Goal: Task Accomplishment & Management: Use online tool/utility

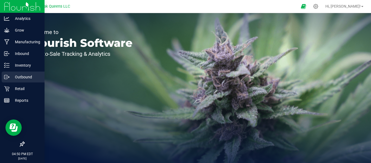
click at [23, 80] on p "Outbound" at bounding box center [26, 77] width 33 height 7
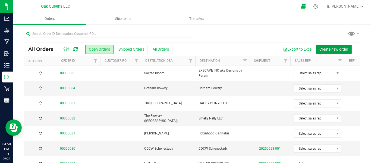
click at [325, 45] on button "Create new order" at bounding box center [334, 49] width 36 height 9
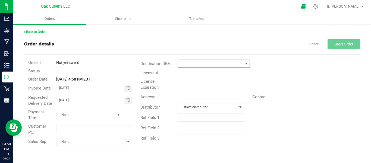
click at [213, 64] on span at bounding box center [210, 64] width 65 height 8
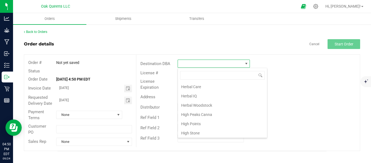
scroll to position [407, 0]
click at [192, 96] on li "Herbal Woodstock" at bounding box center [222, 94] width 89 height 9
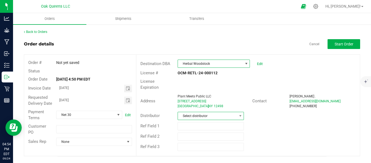
click at [191, 112] on span "Select distributor" at bounding box center [207, 116] width 59 height 8
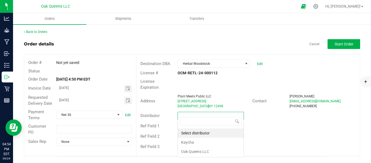
scroll to position [8, 67]
click at [136, 32] on div "Back to Orders" at bounding box center [192, 31] width 336 height 5
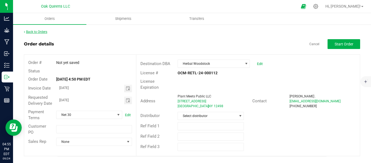
click at [31, 30] on link "Back to Orders" at bounding box center [35, 32] width 23 height 4
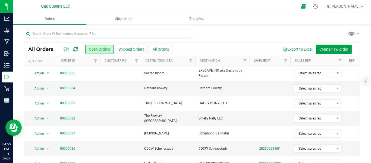
click at [328, 47] on span "Create new order" at bounding box center [333, 49] width 29 height 4
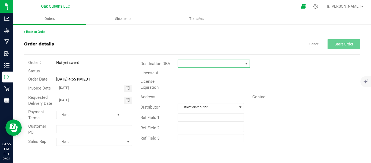
click at [186, 65] on span at bounding box center [210, 64] width 65 height 8
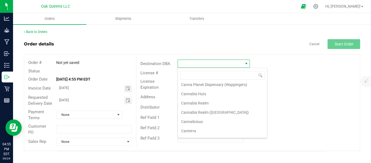
scroll to position [136, 0]
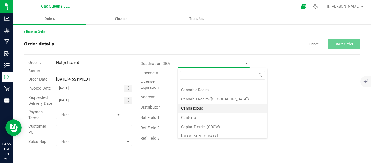
click at [198, 108] on li "Cannalicious" at bounding box center [222, 107] width 89 height 9
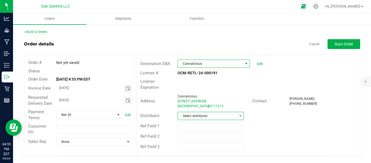
click at [188, 112] on span "Select distributor" at bounding box center [207, 116] width 59 height 8
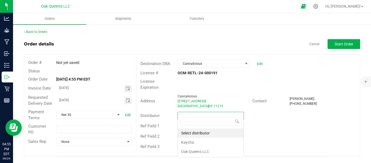
scroll to position [8, 67]
click at [188, 150] on li "Oak Queens LLC" at bounding box center [211, 151] width 66 height 9
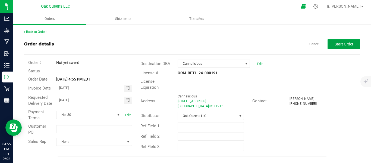
click at [343, 43] on span "Start Order" at bounding box center [344, 44] width 19 height 4
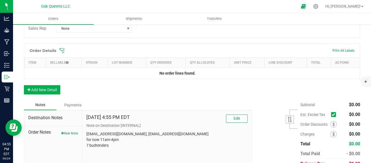
scroll to position [114, 0]
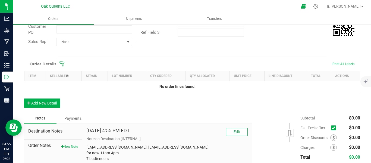
click at [61, 67] on icon at bounding box center [61, 63] width 5 height 5
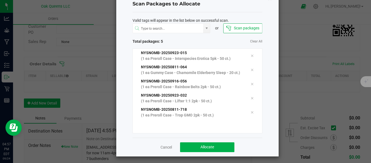
scroll to position [24, 0]
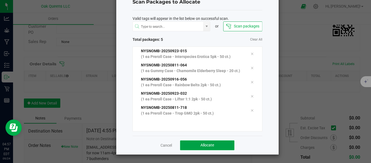
click at [205, 145] on span "Allocate" at bounding box center [207, 145] width 14 height 4
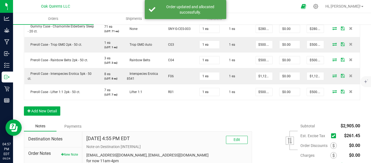
scroll to position [232, 0]
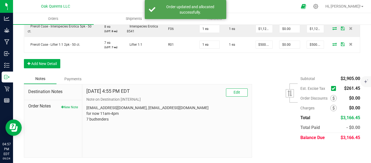
click at [332, 88] on icon at bounding box center [334, 88] width 4 height 0
click at [0, 0] on input "checkbox" at bounding box center [0, 0] width 0 height 0
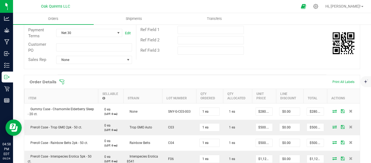
scroll to position [141, 0]
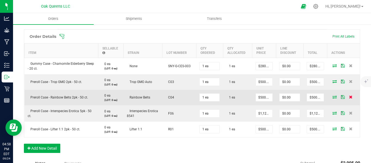
click at [349, 98] on icon at bounding box center [351, 96] width 4 height 3
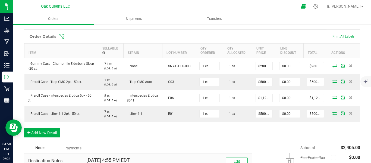
click at [61, 39] on icon at bounding box center [61, 36] width 5 height 5
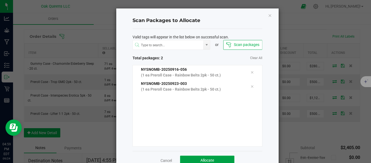
click at [201, 160] on span "Allocate" at bounding box center [207, 160] width 14 height 4
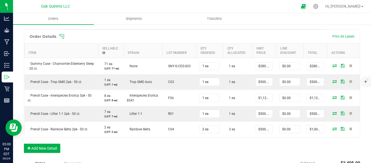
click at [63, 39] on icon at bounding box center [61, 36] width 5 height 5
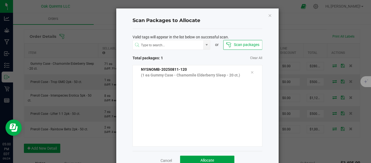
click at [187, 159] on button "Allocate" at bounding box center [207, 160] width 54 height 10
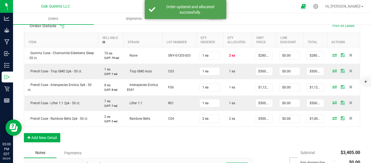
scroll to position [96, 0]
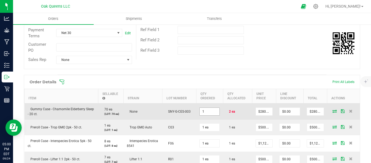
click at [213, 115] on input "1" at bounding box center [210, 112] width 20 height 8
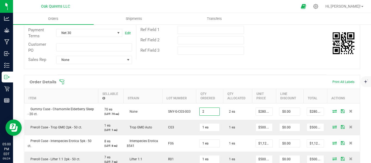
type input "2 ea"
type input "$560.00"
click at [241, 84] on span at bounding box center [227, 81] width 336 height 5
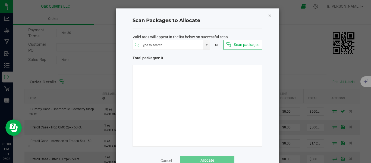
click at [269, 16] on icon "Close" at bounding box center [270, 15] width 4 height 7
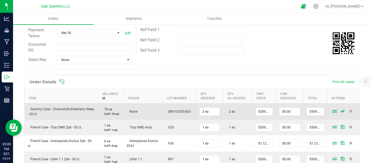
click at [332, 112] on icon at bounding box center [334, 110] width 4 height 3
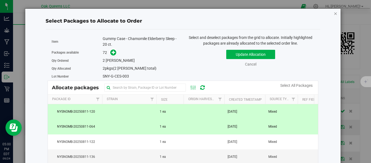
click at [334, 14] on icon "button" at bounding box center [336, 13] width 4 height 7
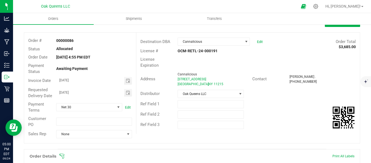
scroll to position [0, 0]
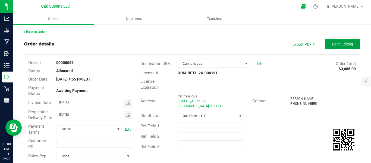
click at [332, 45] on span "Done Editing" at bounding box center [342, 44] width 21 height 4
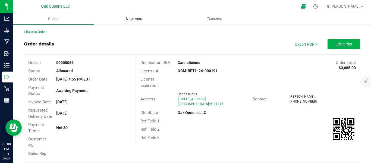
click at [130, 19] on span "Shipments" at bounding box center [133, 18] width 31 height 5
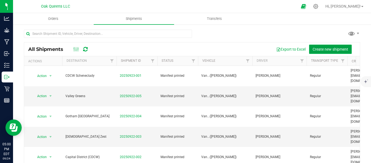
click at [312, 53] on button "Create new shipment" at bounding box center [330, 49] width 43 height 9
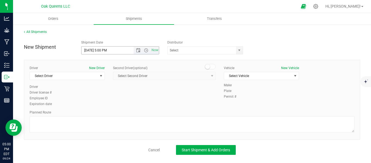
click at [90, 51] on input "[DATE] 5:00 PM" at bounding box center [111, 50] width 61 height 8
click at [118, 51] on input "[DATE] 5:00 PM" at bounding box center [111, 50] width 61 height 8
type input "[DATE] 9:00 AM"
drag, startPoint x: 174, startPoint y: 56, endPoint x: 181, endPoint y: 52, distance: 8.2
click at [176, 55] on div "New Shipment Shipment Date [DATE] 9:00 AM Now Distributor Kaycha Oak Queens LLC…" at bounding box center [192, 95] width 336 height 117
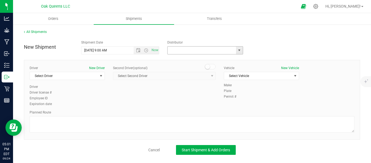
click at [181, 51] on input "text" at bounding box center [201, 50] width 66 height 8
click at [240, 49] on span "select" at bounding box center [239, 50] width 4 height 4
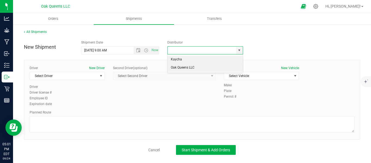
click at [191, 67] on li "Oak Queens LLC" at bounding box center [205, 68] width 75 height 8
type input "Oak Queens LLC"
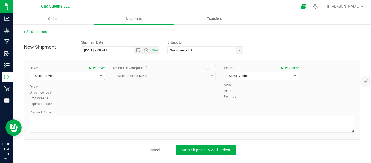
click at [71, 76] on span "Select Driver" at bounding box center [64, 76] width 68 height 8
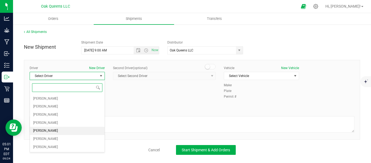
click at [42, 127] on li "[PERSON_NAME]" at bounding box center [67, 131] width 75 height 8
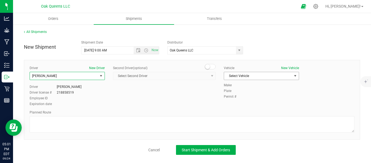
click at [262, 74] on span "Select Vehicle" at bounding box center [258, 76] width 68 height 8
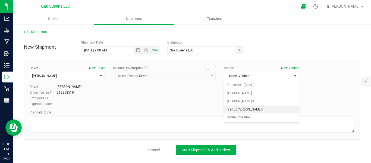
click at [242, 109] on li "Van...([PERSON_NAME])" at bounding box center [261, 109] width 75 height 8
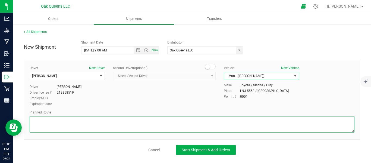
click at [218, 116] on textarea at bounding box center [192, 124] width 325 height 16
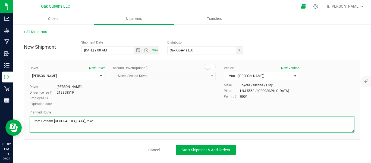
paste textarea "Take [GEOGRAPHIC_DATA] to [GEOGRAPHIC_DATA] 4 min (1.0 mi) Turn left onto [GEOG…"
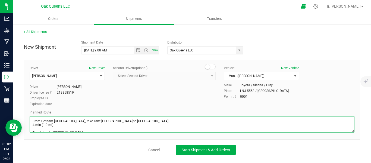
scroll to position [48, 0]
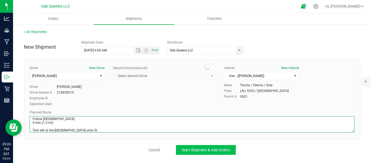
type textarea "From Gotham [GEOGRAPHIC_DATA], take Take [GEOGRAPHIC_DATA] to [GEOGRAPHIC_DATA]…"
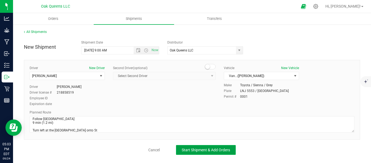
click at [206, 149] on span "Start Shipment & Add Orders" at bounding box center [206, 149] width 48 height 4
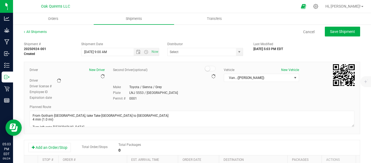
type input "Oak Queens LLC"
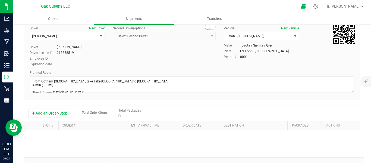
scroll to position [42, 0]
click at [65, 111] on button "Add an Order/Stop" at bounding box center [49, 112] width 43 height 9
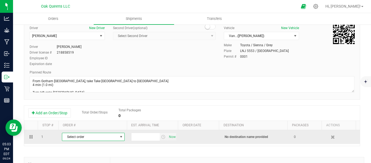
click at [73, 136] on span "Select order" at bounding box center [89, 137] width 55 height 8
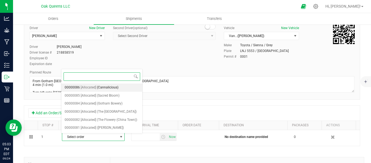
click at [110, 86] on span "(Cannalicious)" at bounding box center [107, 87] width 21 height 7
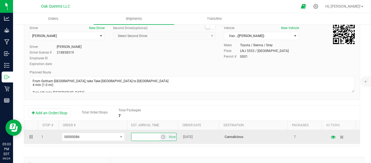
click at [141, 136] on input "text" at bounding box center [145, 137] width 28 height 8
type input "1:00 PM"
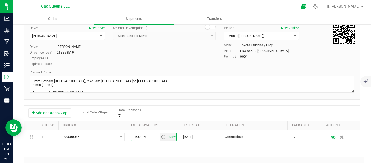
scroll to position [0, 0]
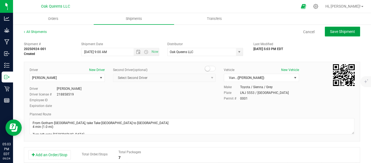
click at [337, 27] on button "Save Shipment" at bounding box center [342, 32] width 35 height 10
type input "[DATE] 1:00 PM"
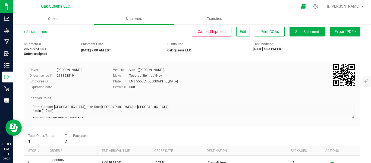
click at [336, 30] on span "Export PDF" at bounding box center [345, 31] width 21 height 4
click at [330, 49] on li "Manifest by Lot" at bounding box center [343, 52] width 55 height 8
